Goal: Task Accomplishment & Management: Use online tool/utility

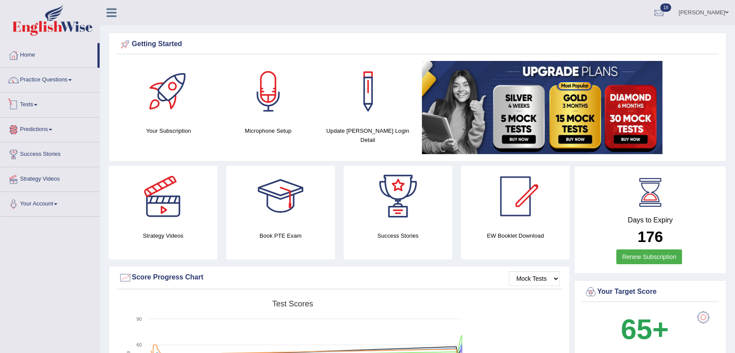
click at [25, 107] on link "Tests" at bounding box center [49, 104] width 99 height 22
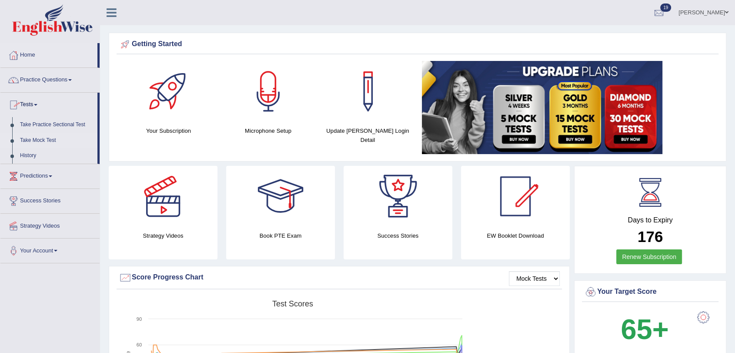
click at [32, 137] on link "Take Mock Test" at bounding box center [56, 141] width 81 height 16
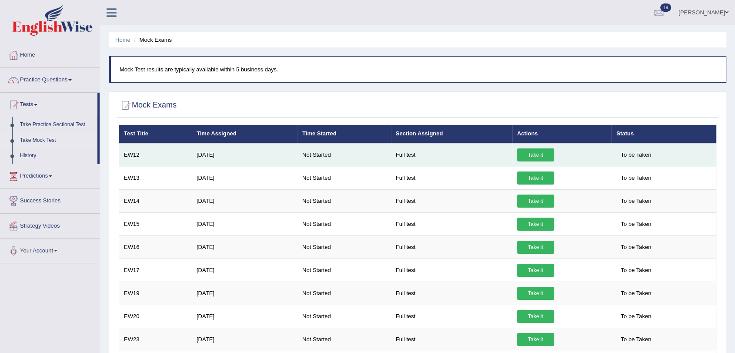
click at [537, 153] on link "Take it" at bounding box center [535, 154] width 37 height 13
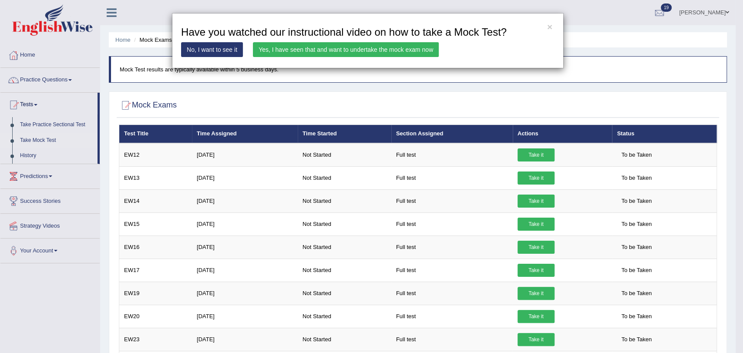
click at [322, 50] on link "Yes, I have seen that and want to undertake the mock exam now" at bounding box center [346, 49] width 186 height 15
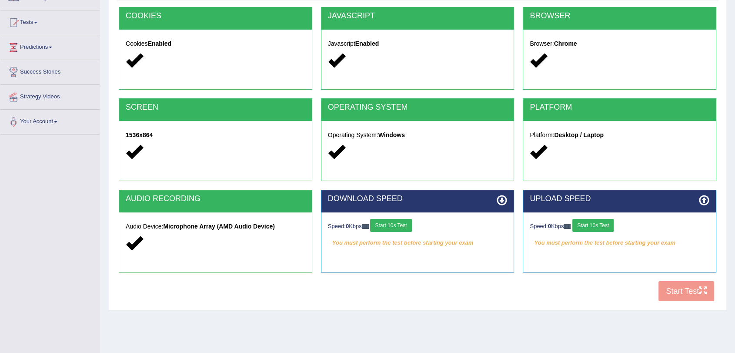
scroll to position [97, 0]
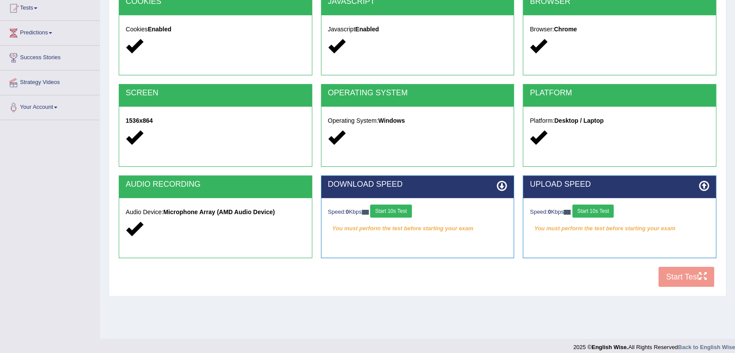
click at [403, 208] on button "Start 10s Test" at bounding box center [390, 211] width 41 height 13
click at [599, 209] on button "Start 10s Test" at bounding box center [593, 211] width 41 height 13
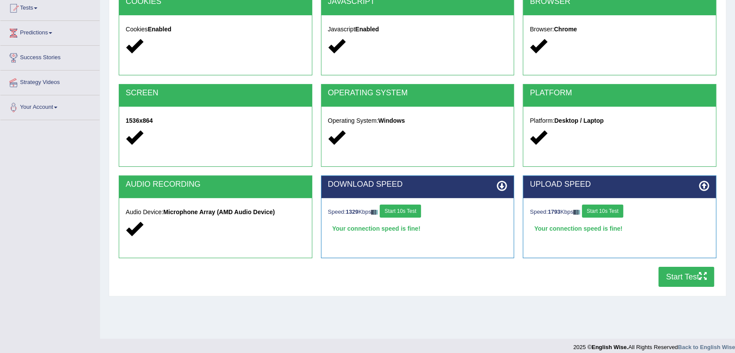
click at [670, 275] on button "Start Test" at bounding box center [687, 277] width 56 height 20
